Goal: Task Accomplishment & Management: Use online tool/utility

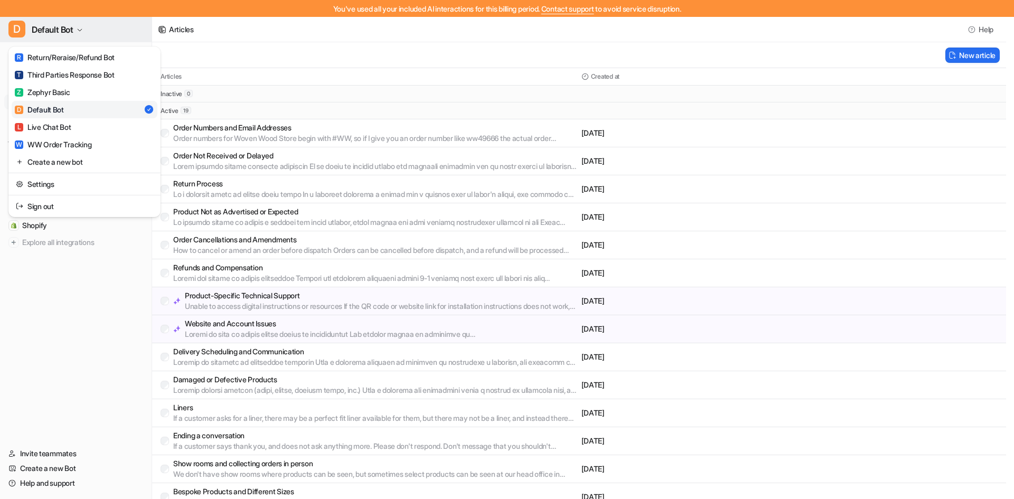
click at [39, 39] on button "D Default Bot" at bounding box center [76, 29] width 152 height 25
click at [120, 334] on div "D Default Bot R Return/Reraise/Refund Bot T Third Parties Response Bot Z Zephyr…" at bounding box center [76, 258] width 152 height 482
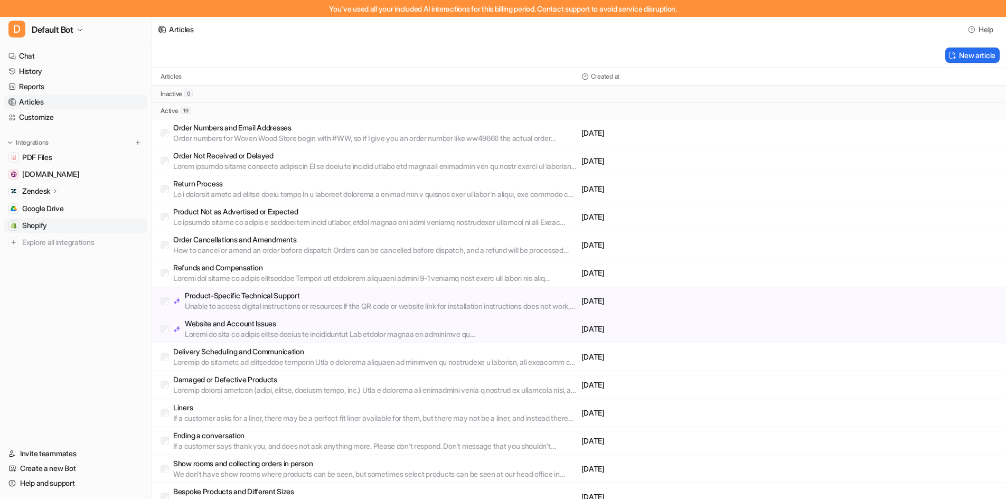
click at [71, 223] on link "Shopify" at bounding box center [75, 225] width 143 height 15
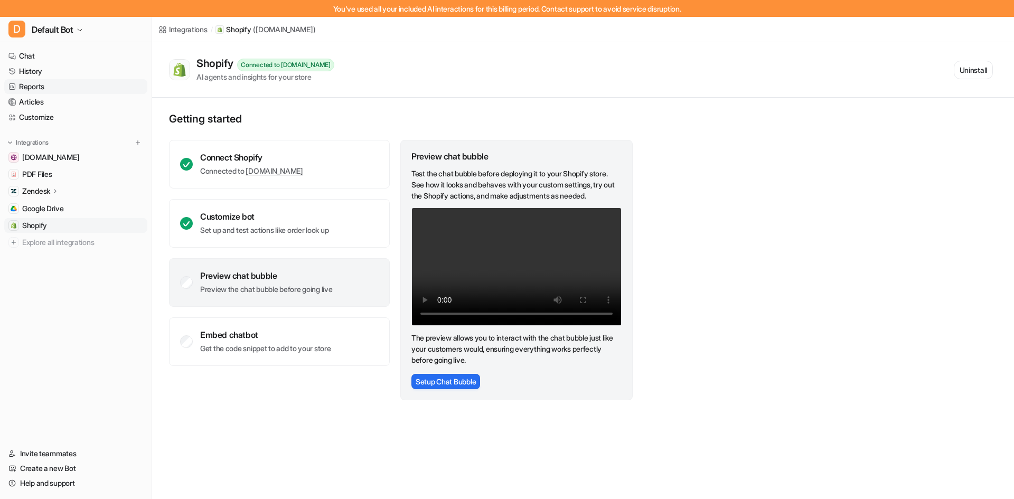
click at [68, 92] on link "Reports" at bounding box center [75, 86] width 143 height 15
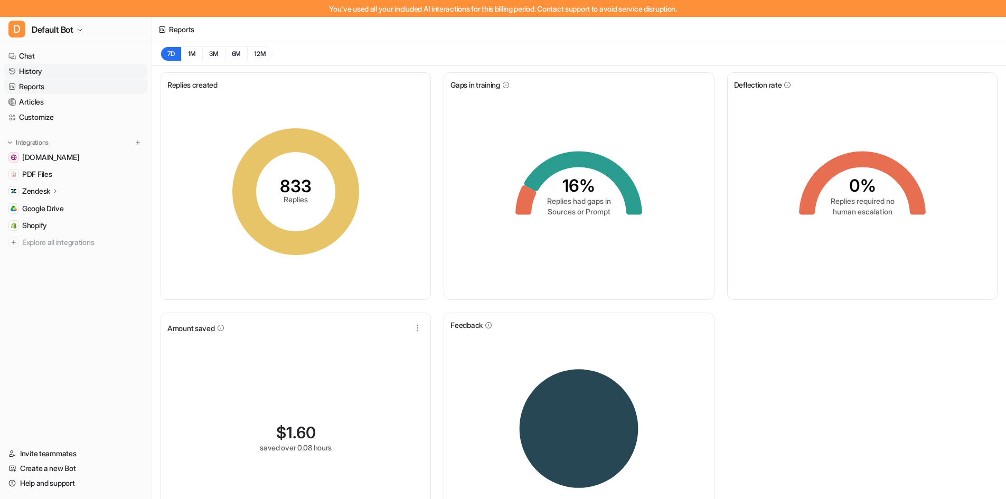
click at [60, 69] on link "History" at bounding box center [75, 71] width 143 height 15
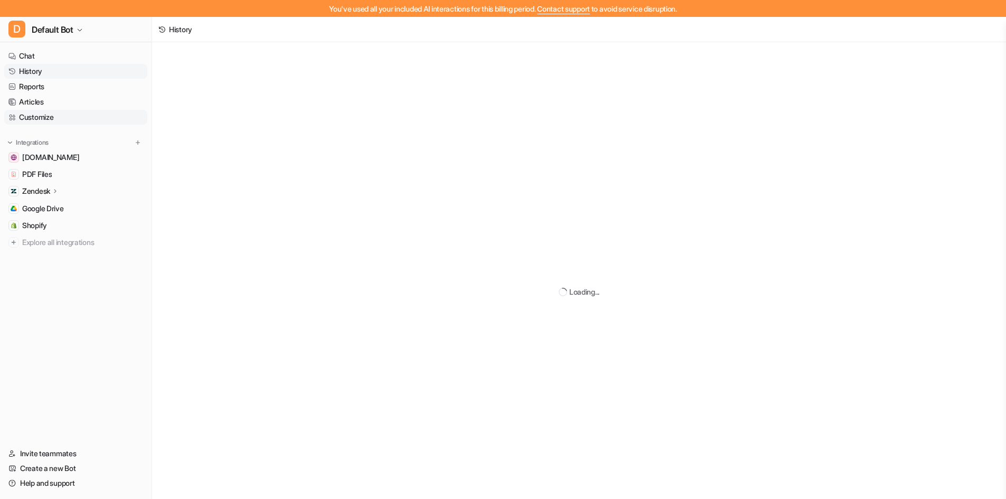
click at [50, 120] on link "Customize" at bounding box center [75, 117] width 143 height 15
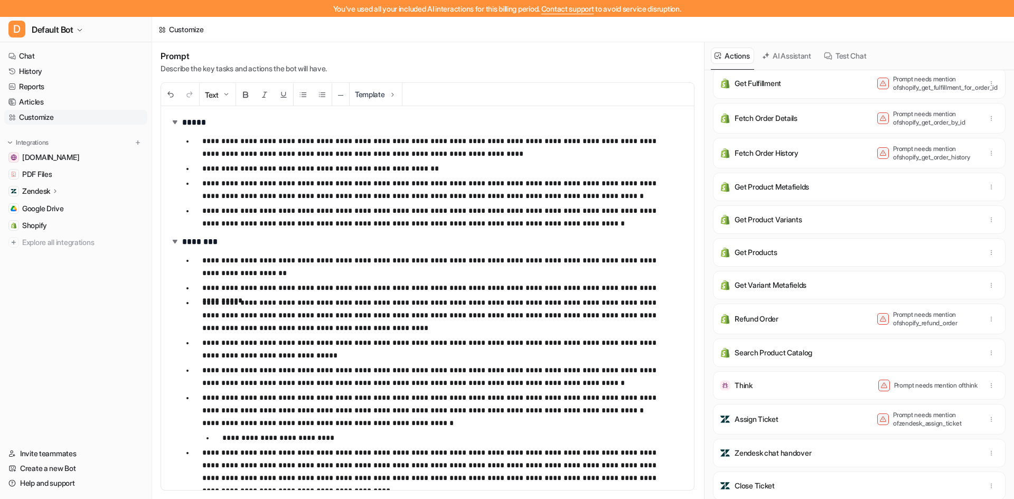
scroll to position [264, 0]
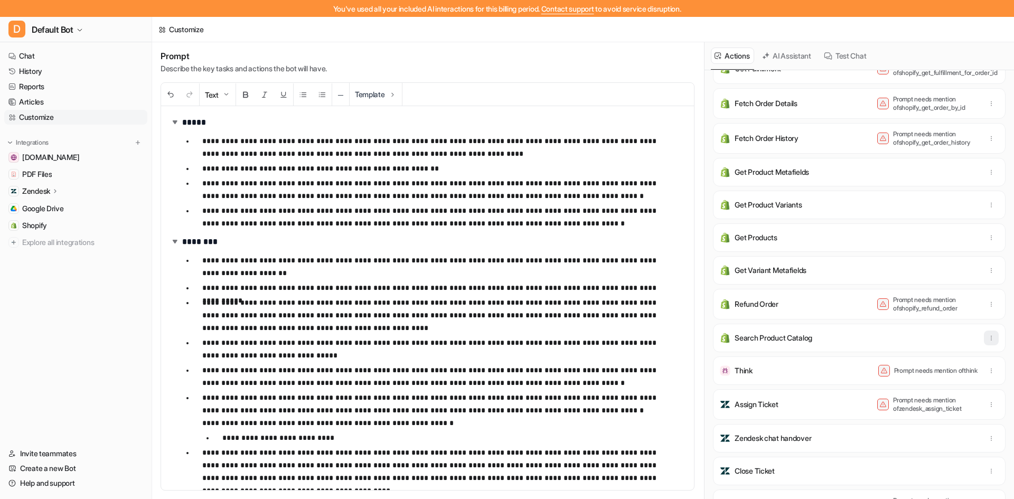
click at [984, 340] on button "button" at bounding box center [991, 338] width 15 height 15
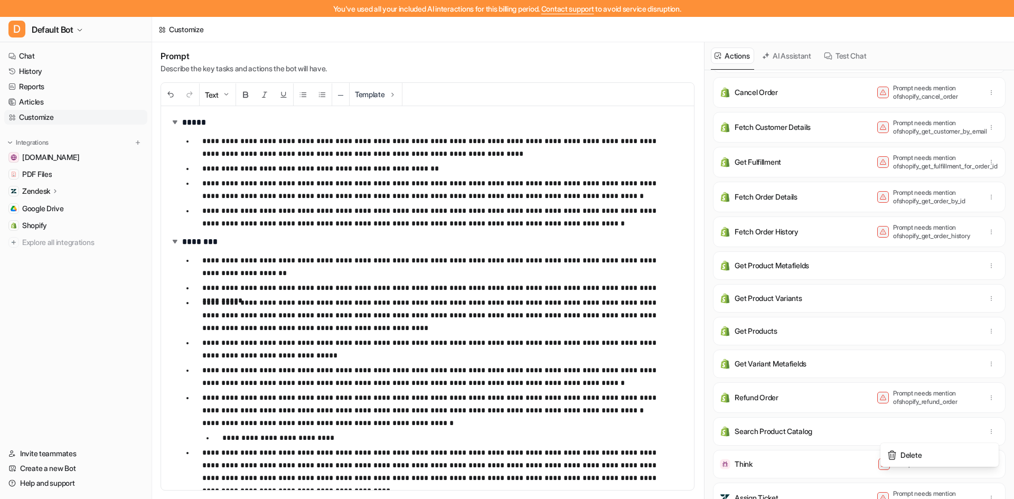
scroll to position [0, 0]
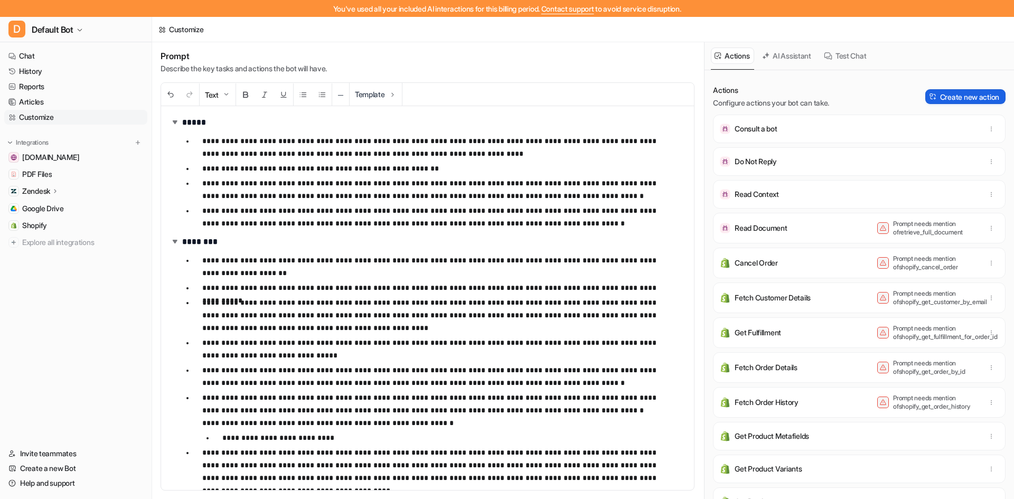
click at [947, 101] on button "Create new action" at bounding box center [966, 96] width 80 height 15
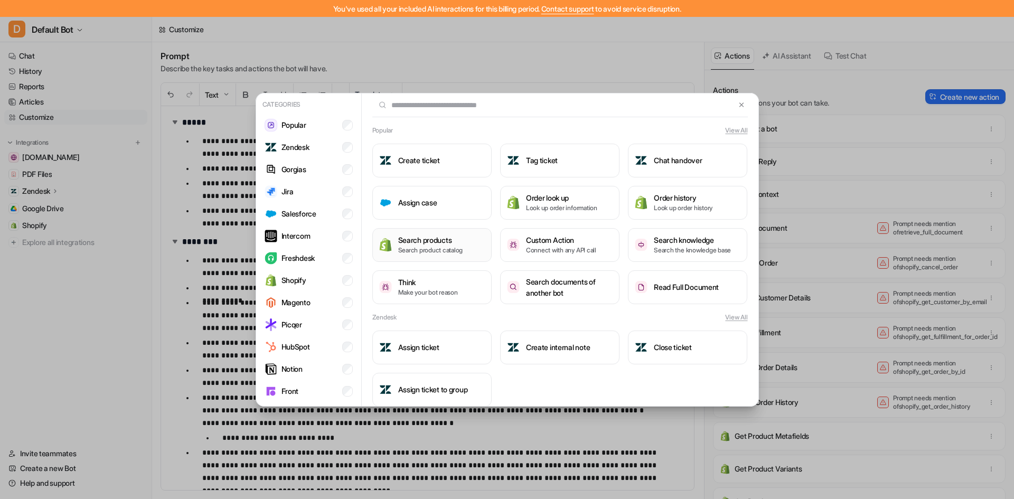
click at [448, 251] on p "Search product catalog" at bounding box center [430, 251] width 65 height 10
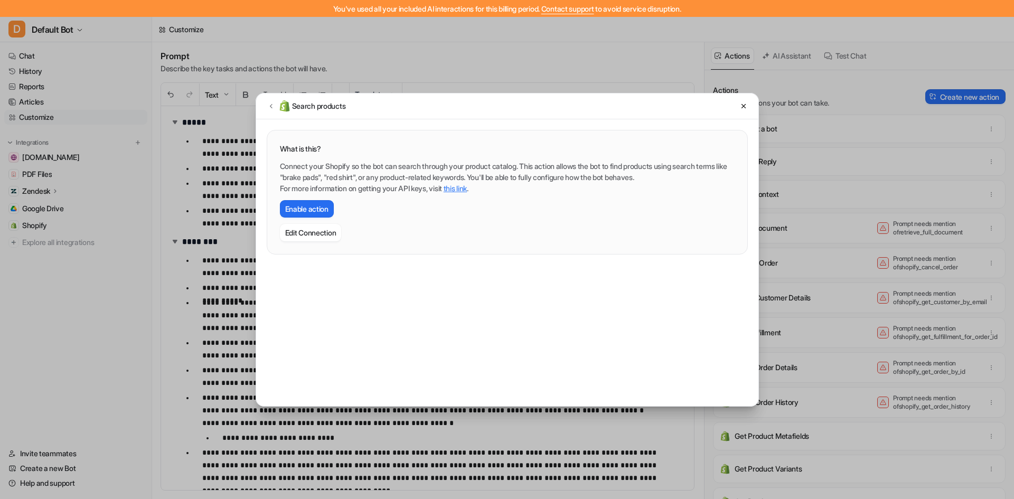
click at [462, 189] on link "this link" at bounding box center [455, 188] width 23 height 9
